Goal: Task Accomplishment & Management: Use online tool/utility

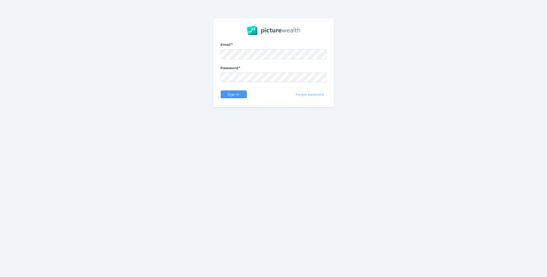
click at [232, 101] on div "Email Password Sign in Forgot password" at bounding box center [273, 62] width 120 height 89
click at [235, 95] on span "Sign in" at bounding box center [233, 94] width 17 height 4
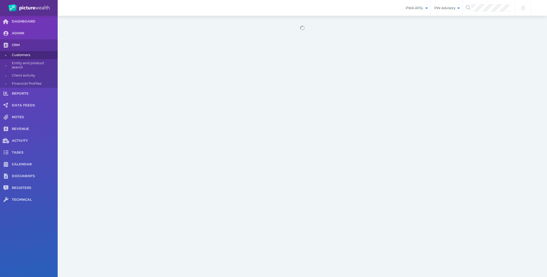
select select "25"
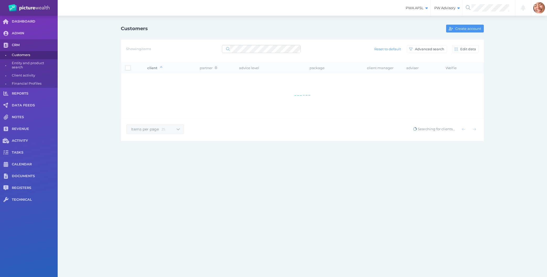
click at [531, 124] on div "Customers Create account Showing items Reset to default Advanced search Edit da…" at bounding box center [302, 82] width 489 height 133
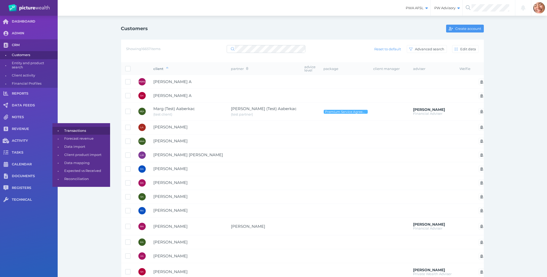
click at [67, 130] on span "Transactions" at bounding box center [86, 131] width 44 height 8
select select "25"
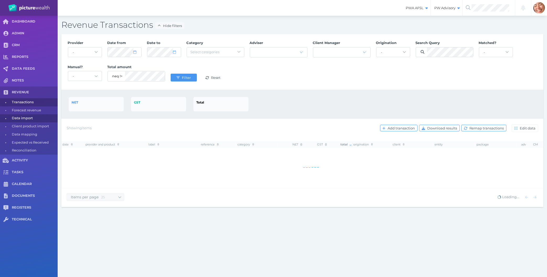
click at [27, 118] on span "Data import" at bounding box center [34, 118] width 44 height 8
select select "25"
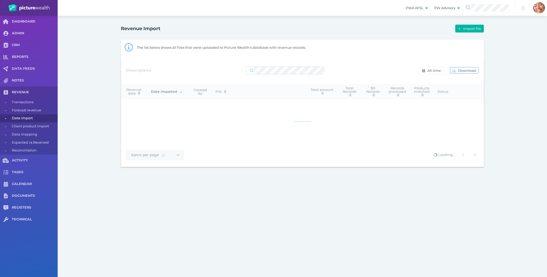
click at [413, 46] on div "The list below shows all files that were uploaded to Picture Wealth's database …" at bounding box center [310, 47] width 347 height 13
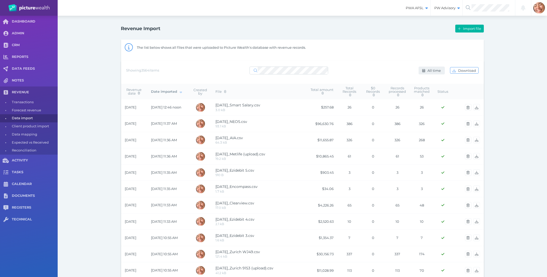
click at [432, 72] on span "All time" at bounding box center [434, 70] width 17 height 4
select select "ALL_TIME"
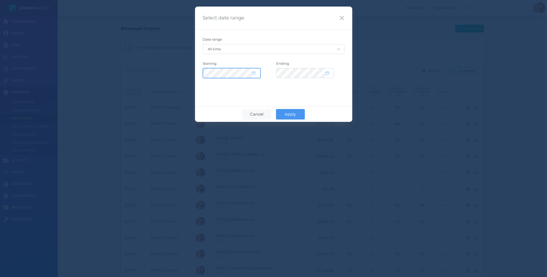
select select "2015"
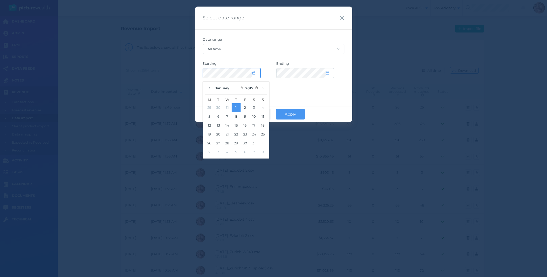
select select "CUSTOM"
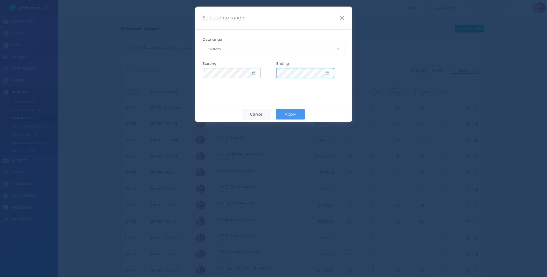
select select "2035"
click at [298, 113] on span "Apply" at bounding box center [290, 114] width 17 height 5
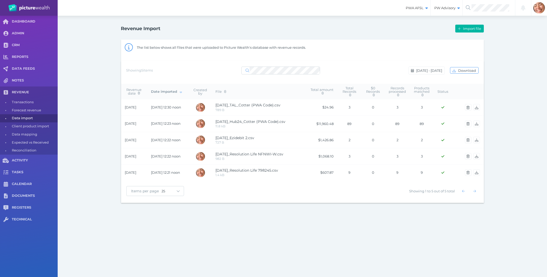
click at [98, 171] on div "Revenue Import Import file The list below shows all files that were uploaded to…" at bounding box center [302, 113] width 489 height 194
drag, startPoint x: 214, startPoint y: 106, endPoint x: 287, endPoint y: 106, distance: 72.6
click at [287, 106] on td "[DATE]_TAL_Cotter (PWA Code).csv 789 B" at bounding box center [259, 107] width 95 height 16
click at [302, 202] on div "Items per page 10 25 50 100 Showing 1 to 5 out of 5 total" at bounding box center [302, 191] width 363 height 22
drag, startPoint x: 318, startPoint y: 190, endPoint x: 79, endPoint y: 35, distance: 285.5
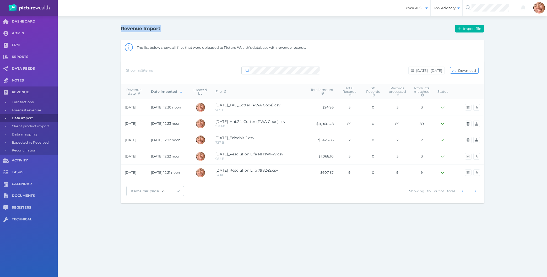
click at [79, 35] on div "Revenue Import Import file The list below shows all files that were uploaded to…" at bounding box center [302, 113] width 489 height 194
click at [397, 233] on div "PWA AFSL Switch to license: PWA AFSL NEO AFSL (inactive) PW Advisory Switch to …" at bounding box center [273, 138] width 547 height 277
drag, startPoint x: 318, startPoint y: 125, endPoint x: 334, endPoint y: 126, distance: 16.0
click at [334, 126] on td "$11,960.48" at bounding box center [321, 124] width 31 height 16
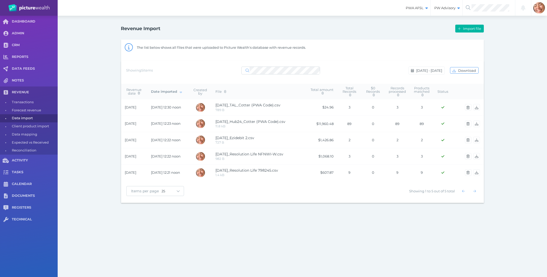
click at [334, 126] on td "$11,960.48" at bounding box center [321, 124] width 31 height 16
drag, startPoint x: 332, startPoint y: 124, endPoint x: 319, endPoint y: 122, distance: 13.7
click at [319, 122] on td "$11,960.48" at bounding box center [321, 124] width 31 height 16
copy td "11,960.48"
click at [210, 267] on div "PWA AFSL Switch to license: PWA AFSL NEO AFSL (inactive) PW Advisory Switch to …" at bounding box center [273, 138] width 547 height 277
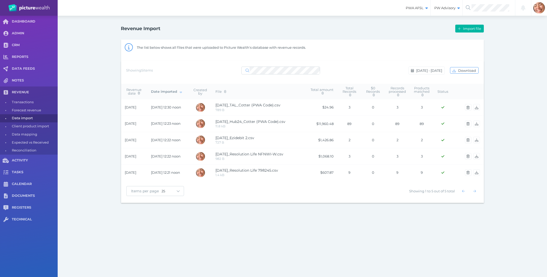
click at [356, 223] on div "PWA AFSL Switch to license: PWA AFSL NEO AFSL (inactive) PW Advisory Switch to …" at bounding box center [273, 138] width 547 height 277
